Goal: Task Accomplishment & Management: Use online tool/utility

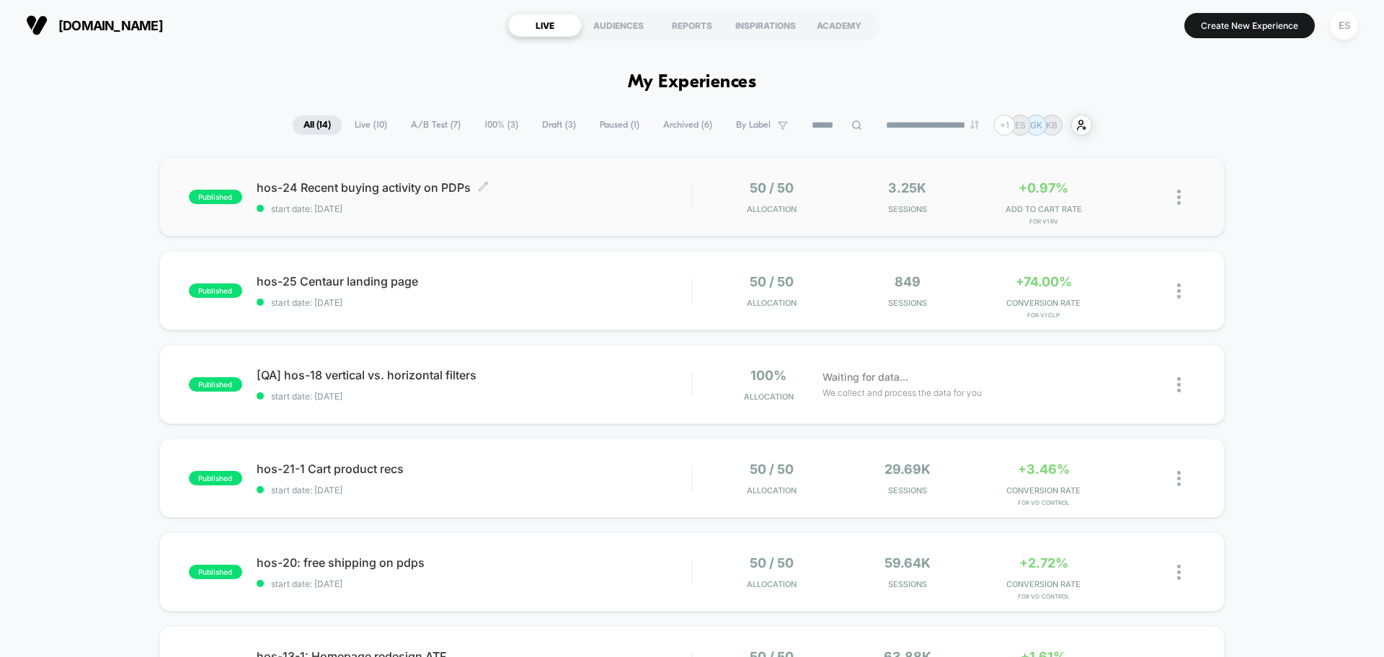
click at [407, 183] on span "hos-24 Recent buying activity on PDPs Click to edit experience details" at bounding box center [474, 187] width 435 height 14
click at [450, 183] on span "hos-24 Recent buying activity on PDPs Click to edit experience details" at bounding box center [474, 187] width 435 height 14
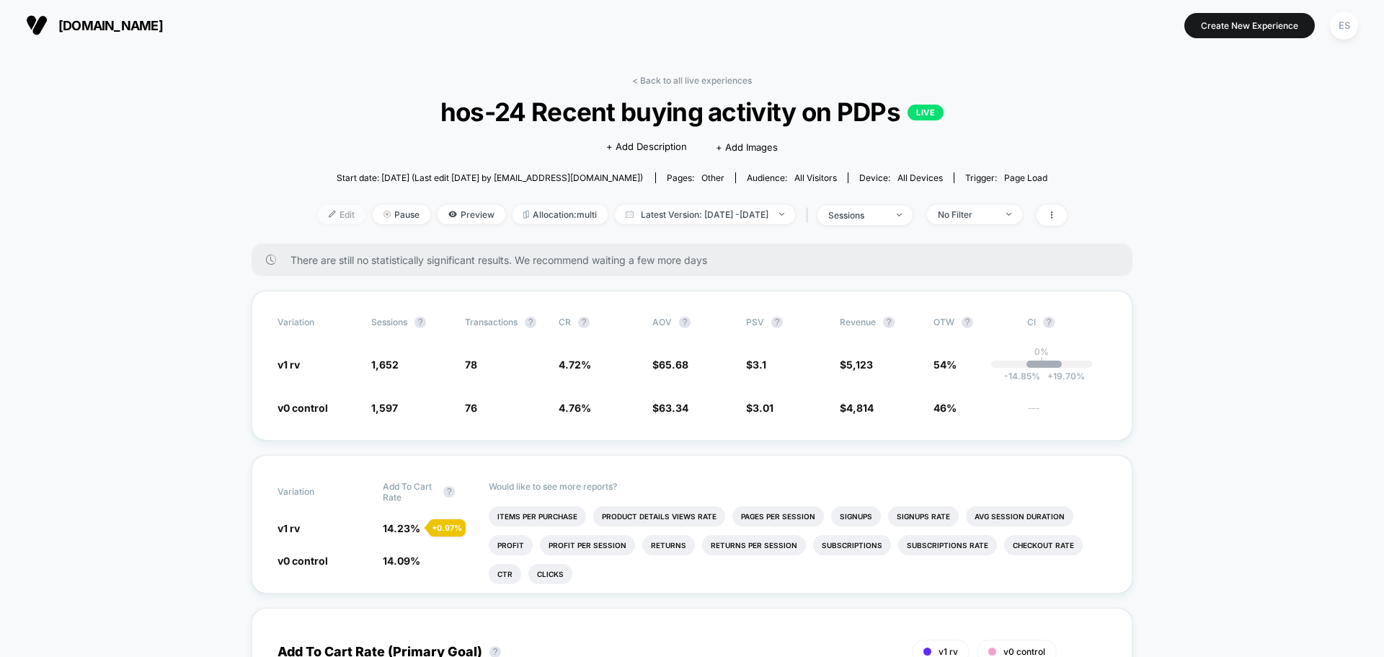
click at [318, 215] on span "Edit" at bounding box center [342, 214] width 48 height 19
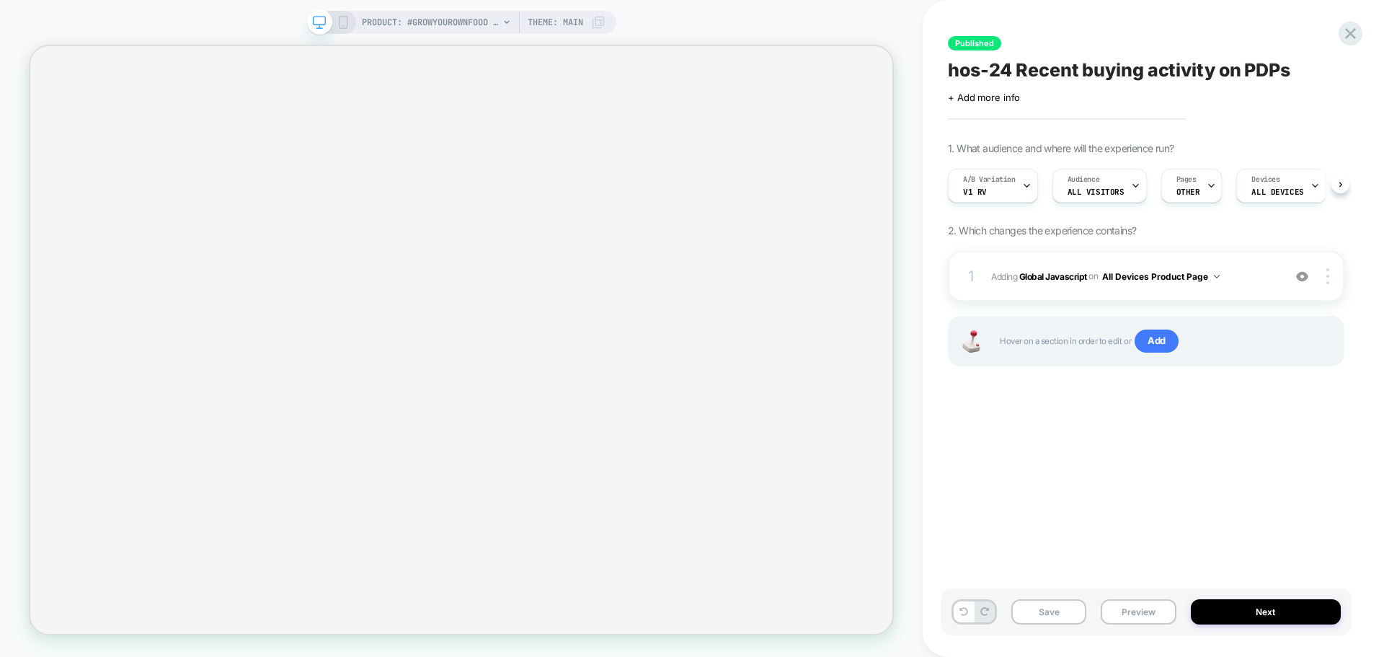
scroll to position [0, 1]
click at [1197, 197] on div "Pages OTHER" at bounding box center [1187, 185] width 53 height 32
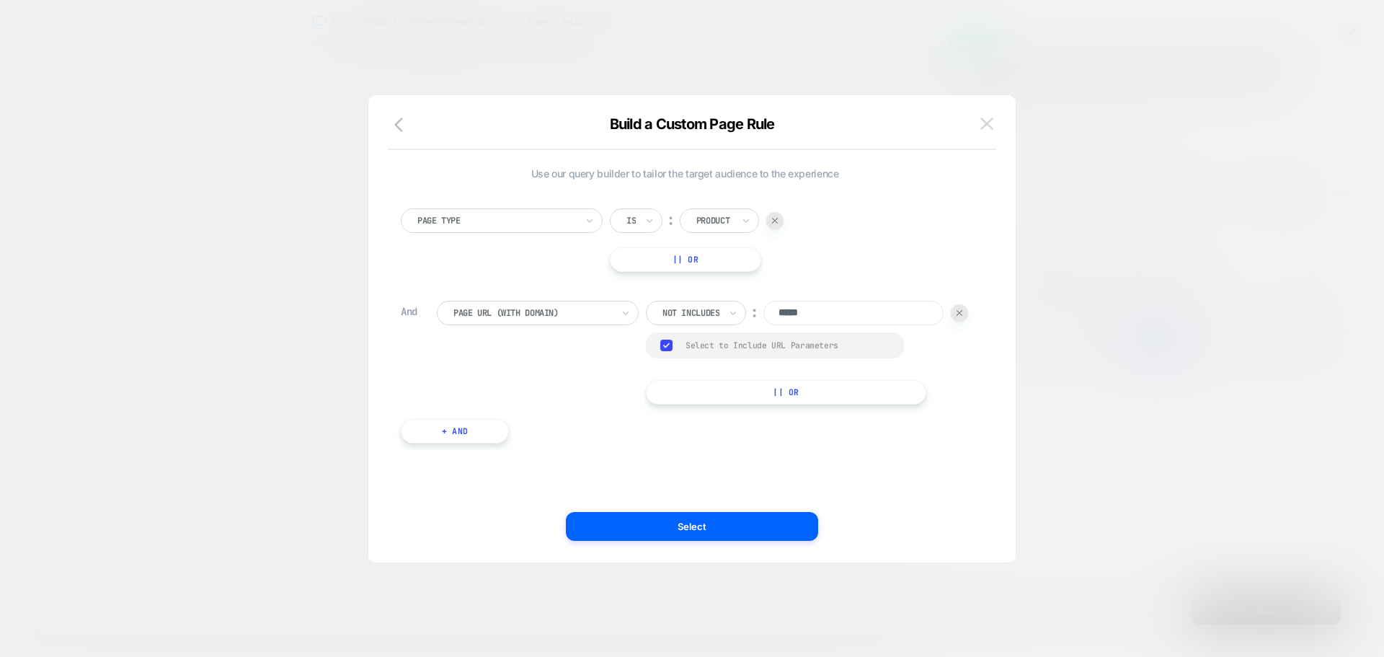
click at [985, 128] on img at bounding box center [986, 123] width 13 height 12
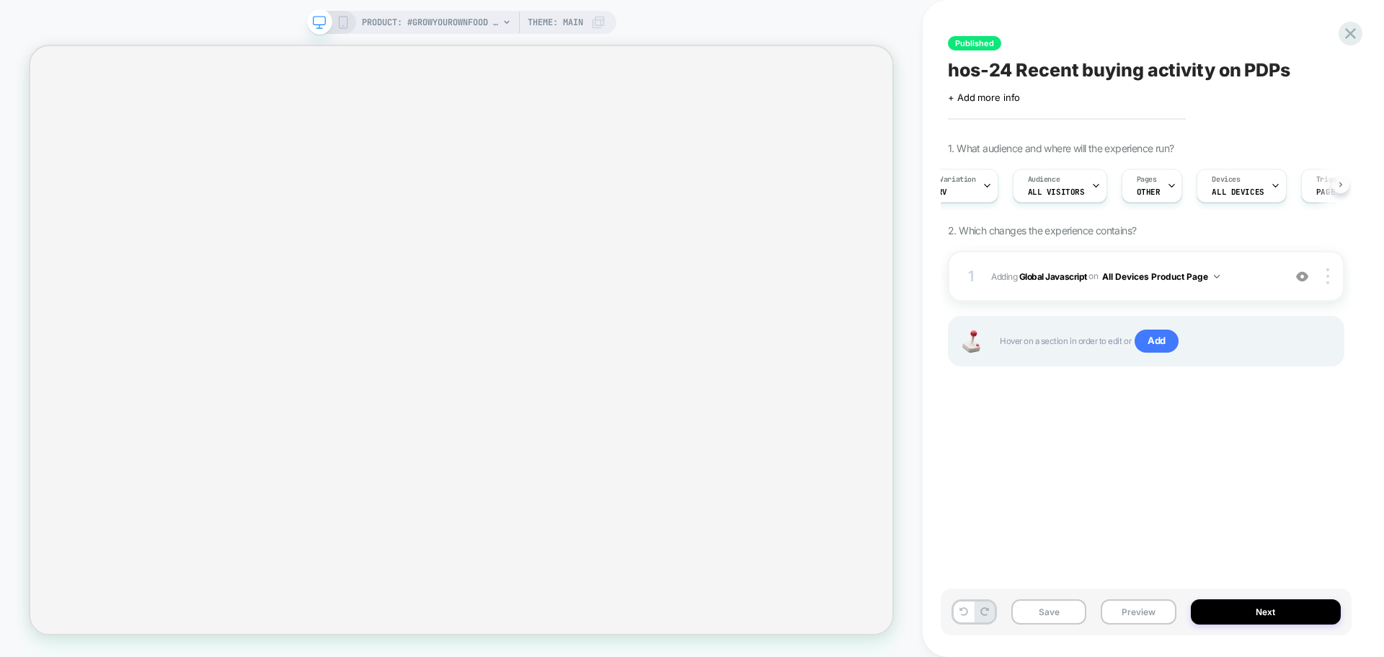
click at [1334, 183] on button at bounding box center [1340, 184] width 18 height 18
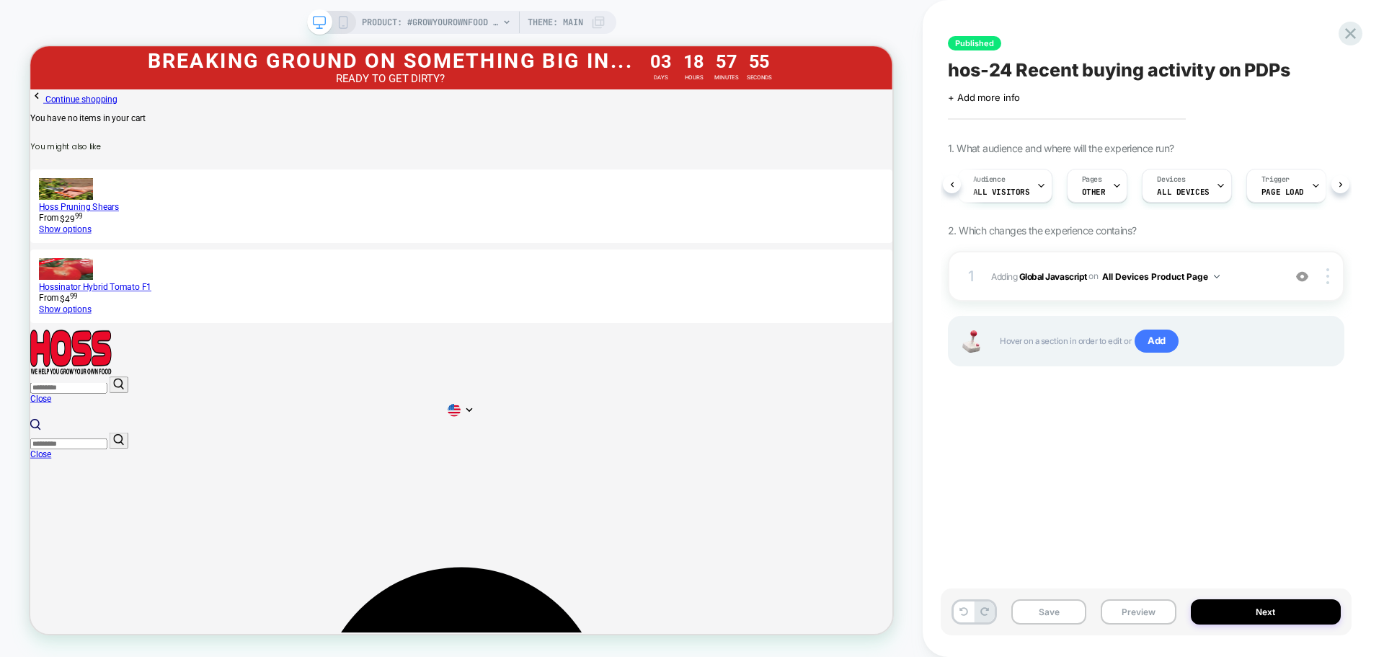
scroll to position [0, 90]
click at [1119, 192] on div at bounding box center [1121, 185] width 9 height 32
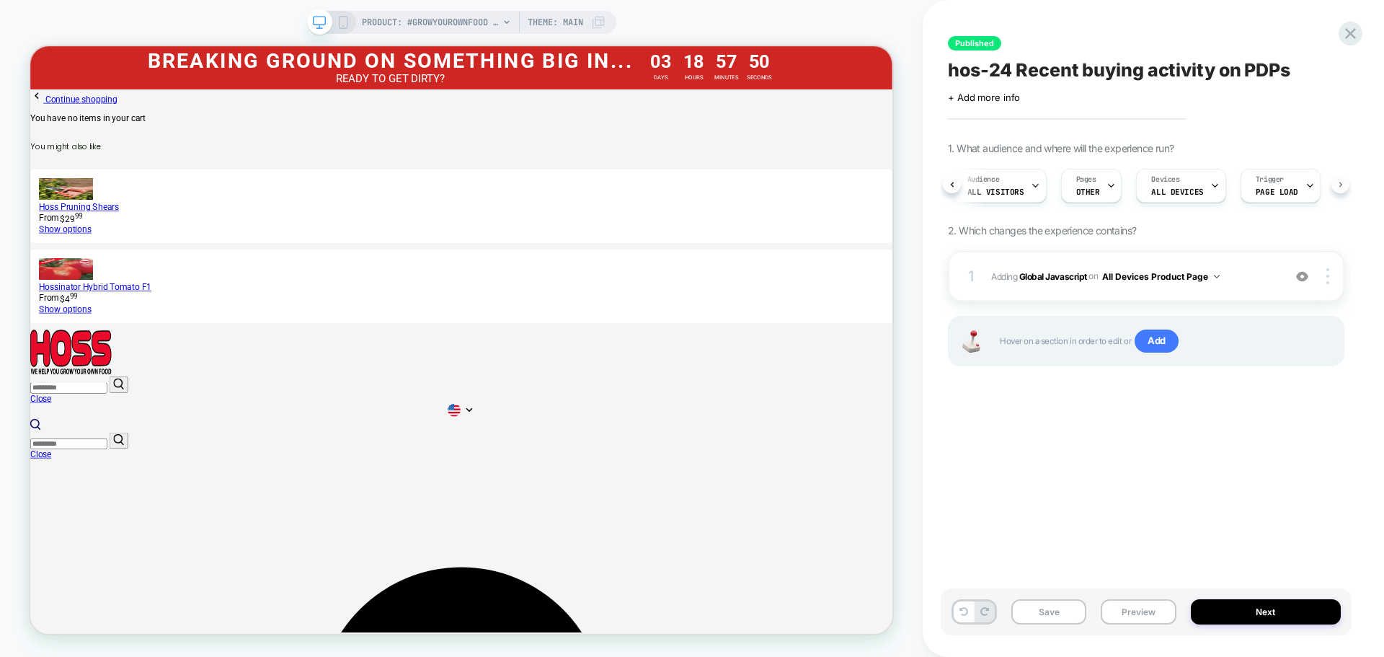
click at [1335, 190] on button at bounding box center [1340, 184] width 18 height 18
